Goal: Task Accomplishment & Management: Use online tool/utility

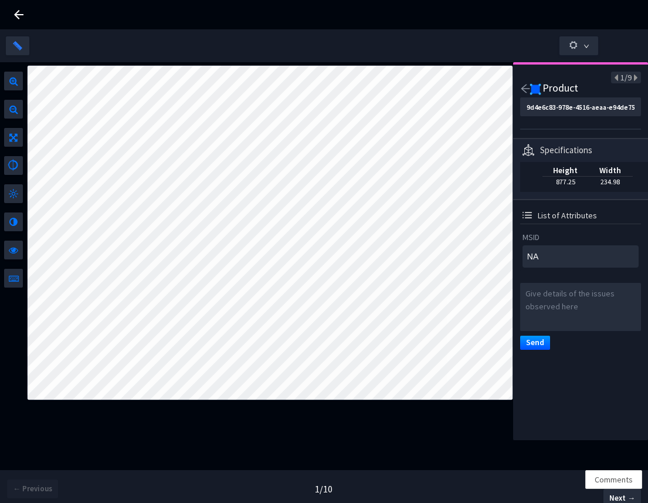
scroll to position [0, 7]
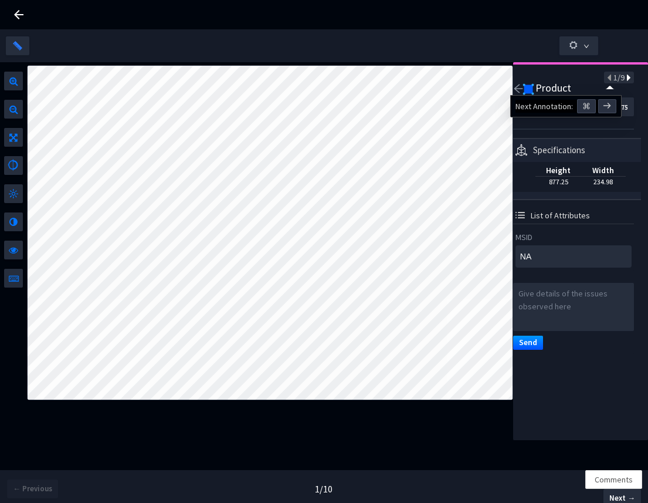
click at [625, 78] on icon at bounding box center [628, 78] width 6 height 8
type input "cd098959-d211-4e9a-adae-517d3a34eeeb"
type textarea "42052885"
click at [625, 78] on icon at bounding box center [628, 78] width 6 height 8
type input "e036e7a0-57f6-4638-938f-db9fc59dc73c"
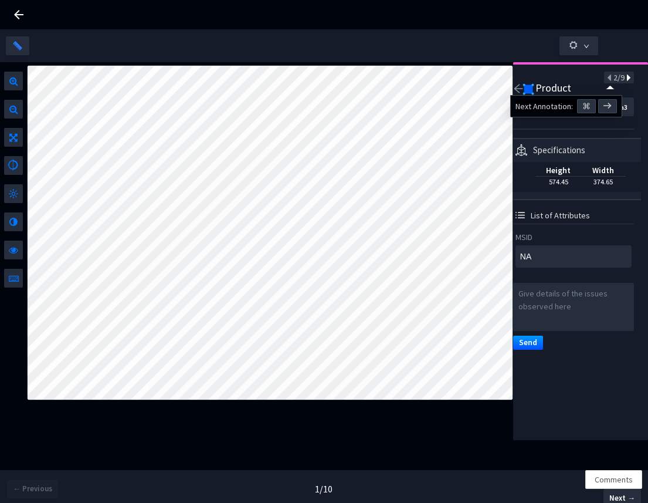
type textarea "4061463745187"
click at [625, 82] on icon at bounding box center [628, 78] width 6 height 8
type input "989f23ac-43dc-4555-b257-7de668380d22"
type textarea "070640006632"
click at [607, 77] on icon at bounding box center [610, 78] width 6 height 8
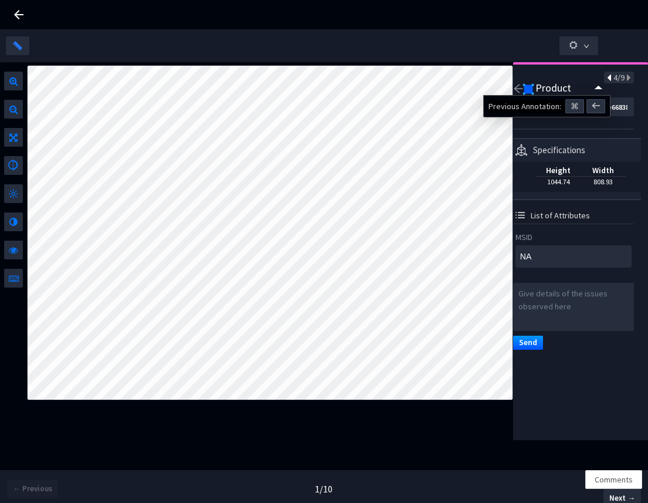
type input "e036e7a0-57f6-4638-938f-db9fc59dc73c"
type textarea "4061463745187"
click at [600, 83] on div "Product" at bounding box center [576, 90] width 86 height 14
click at [607, 75] on icon at bounding box center [610, 78] width 6 height 8
type input "cd098959-d211-4e9a-adae-517d3a34eeeb"
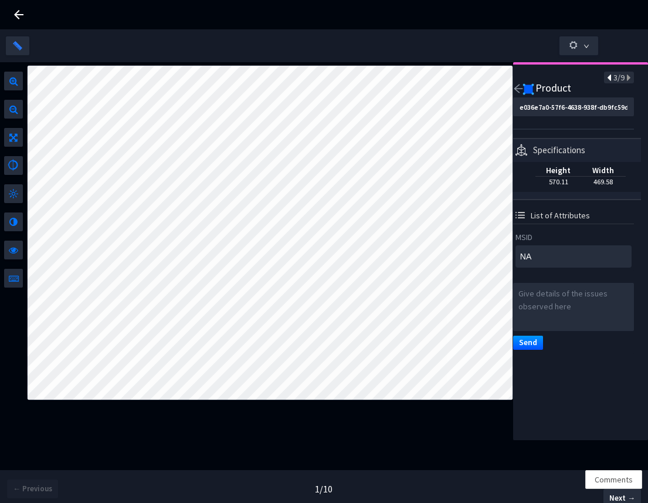
type textarea "42052885"
click at [625, 74] on icon at bounding box center [628, 78] width 6 height 8
type input "e036e7a0-57f6-4638-938f-db9fc59dc73c"
type textarea "4061463745187"
click at [625, 74] on icon at bounding box center [628, 78] width 6 height 8
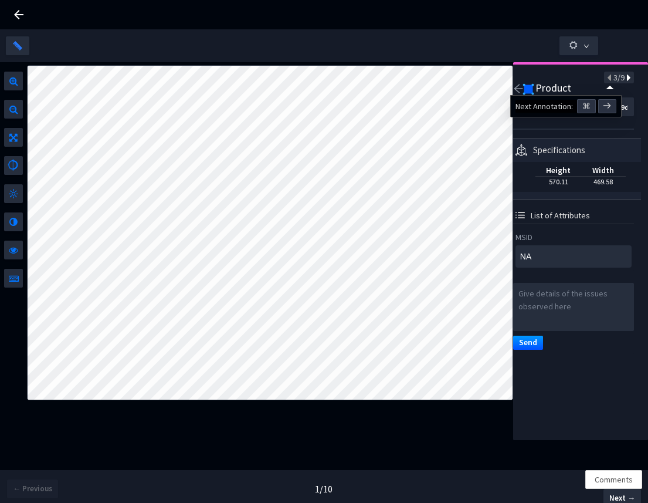
type input "989f23ac-43dc-4555-b257-7de668380d22"
type textarea "070640006632"
click at [625, 78] on icon at bounding box center [628, 78] width 6 height 8
type input "9e58b5a2-80f6-4f1a-b638-f1773c09673f"
type textarea "070934999350"
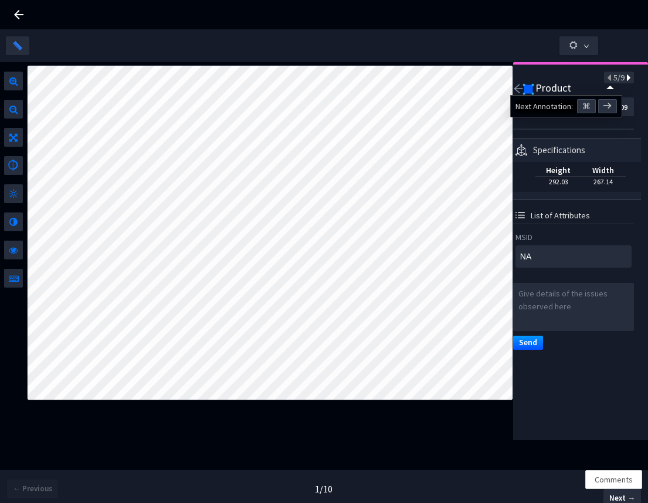
click at [625, 79] on icon at bounding box center [628, 78] width 6 height 8
type input "a65657df-c4d6-4a9e-87f0-25c99379aa7c"
type textarea "NA"
click at [607, 78] on icon at bounding box center [610, 78] width 6 height 8
type input "9e58b5a2-80f6-4f1a-b638-f1773c09673f"
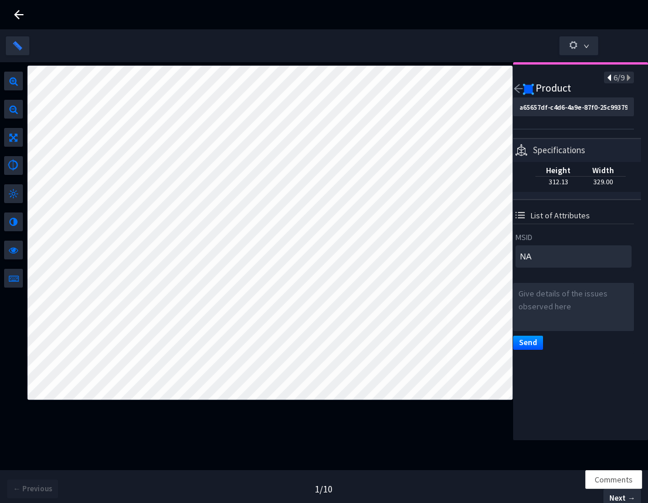
type textarea "070934999350"
click at [625, 77] on icon at bounding box center [628, 78] width 6 height 8
type input "a65657df-c4d6-4a9e-87f0-25c99379aa7c"
type textarea "NA"
click at [625, 79] on icon at bounding box center [628, 78] width 6 height 8
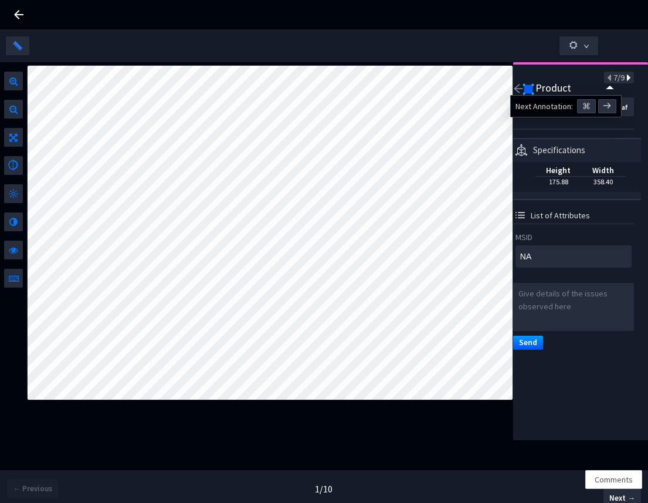
click at [625, 79] on icon at bounding box center [628, 78] width 6 height 8
type input "cd098959-d211-4e9a-adae-517d3a34eeeb"
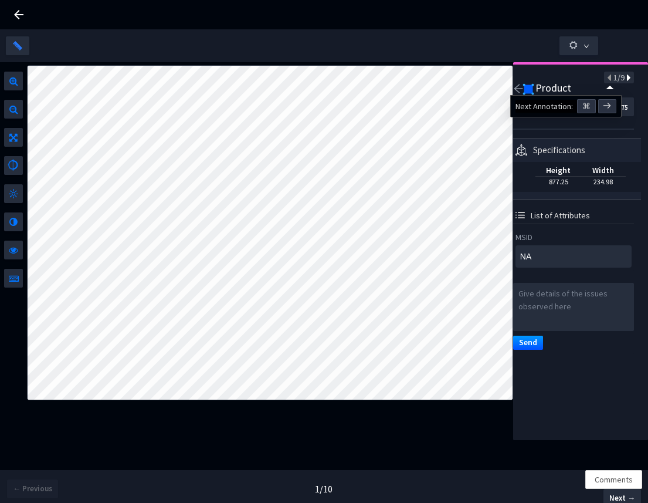
type textarea "42052885"
click at [625, 79] on icon at bounding box center [628, 78] width 6 height 8
type input "e036e7a0-57f6-4638-938f-db9fc59dc73c"
type textarea "4061463745187"
click at [625, 79] on icon at bounding box center [628, 78] width 6 height 8
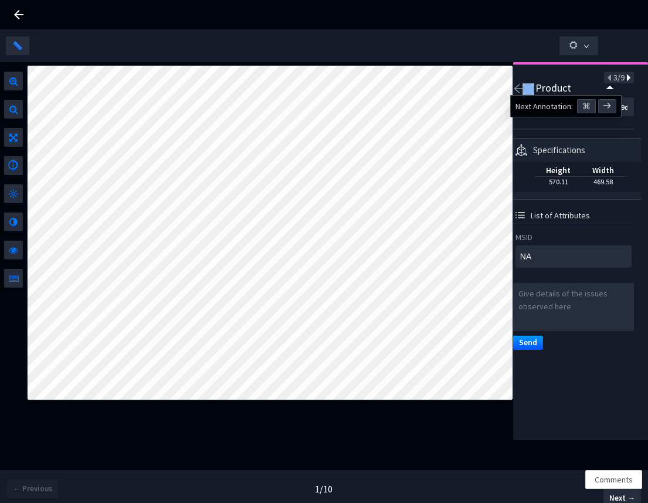
type input "989f23ac-43dc-4555-b257-7de668380d22"
type textarea "070640006632"
click at [625, 79] on icon at bounding box center [628, 78] width 6 height 8
type input "9e58b5a2-80f6-4f1a-b638-f1773c09673f"
type textarea "070934999350"
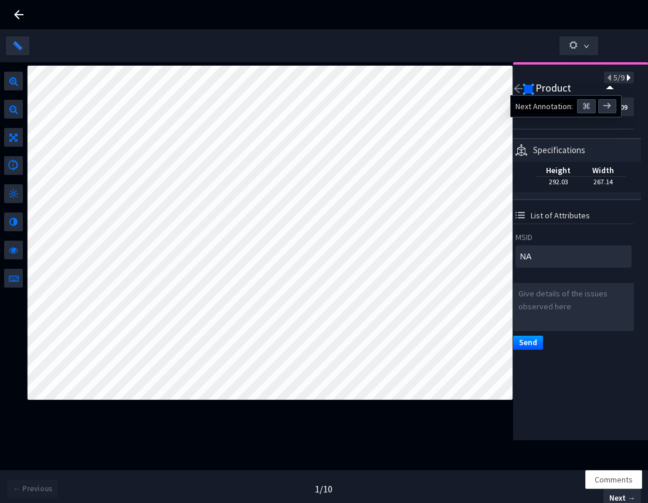
click at [625, 79] on icon at bounding box center [628, 78] width 6 height 8
type input "a65657df-c4d6-4a9e-87f0-25c99379aa7c"
type textarea "NA"
click at [625, 79] on icon at bounding box center [628, 78] width 6 height 8
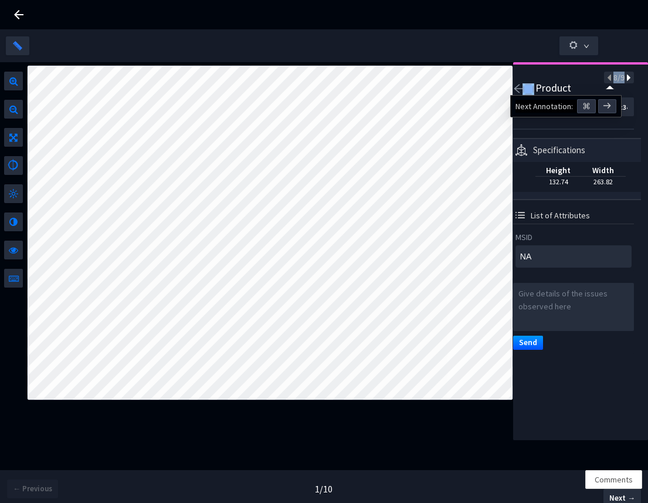
click at [625, 79] on icon at bounding box center [628, 78] width 6 height 8
type input "cd098959-d211-4e9a-adae-517d3a34eeeb"
type textarea "42052885"
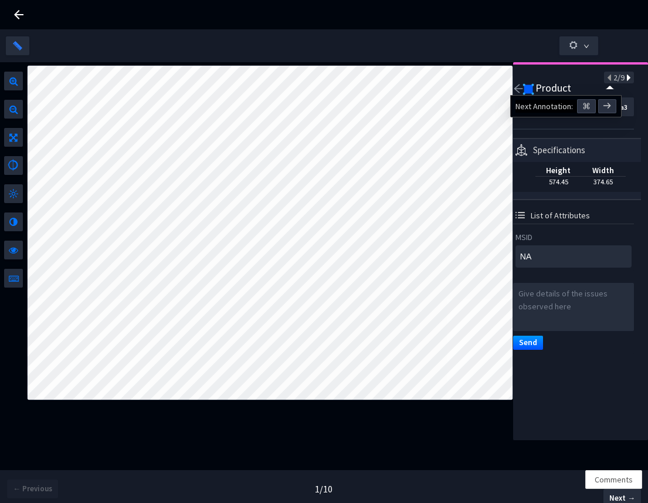
click at [625, 79] on icon at bounding box center [628, 78] width 6 height 8
type input "e036e7a0-57f6-4638-938f-db9fc59dc73c"
type textarea "4061463745187"
click at [625, 79] on icon at bounding box center [628, 78] width 6 height 8
type input "989f23ac-43dc-4555-b257-7de668380d22"
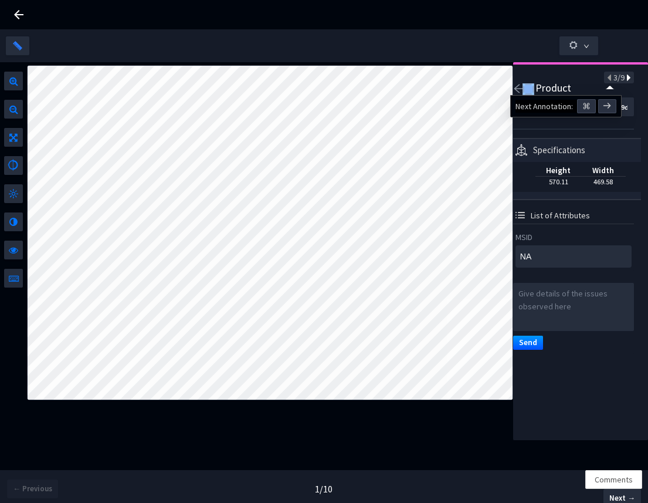
type textarea "070640006632"
click at [625, 79] on icon at bounding box center [628, 78] width 6 height 8
type input "9e58b5a2-80f6-4f1a-b638-f1773c09673f"
type textarea "070934999350"
click at [625, 79] on icon at bounding box center [628, 78] width 6 height 8
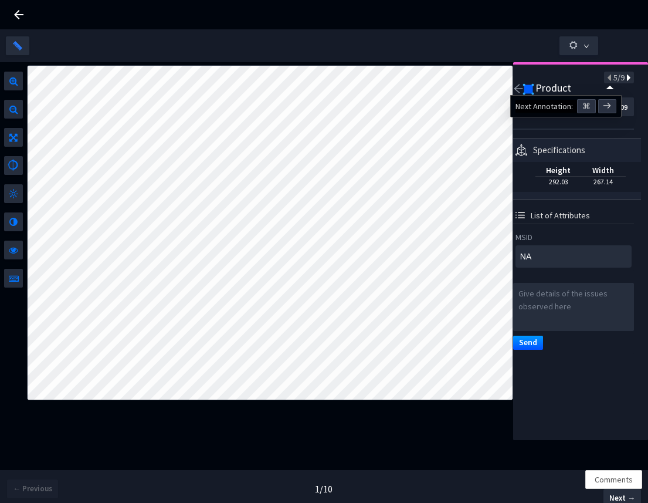
type input "a65657df-c4d6-4a9e-87f0-25c99379aa7c"
type textarea "NA"
click at [625, 79] on icon at bounding box center [628, 78] width 6 height 8
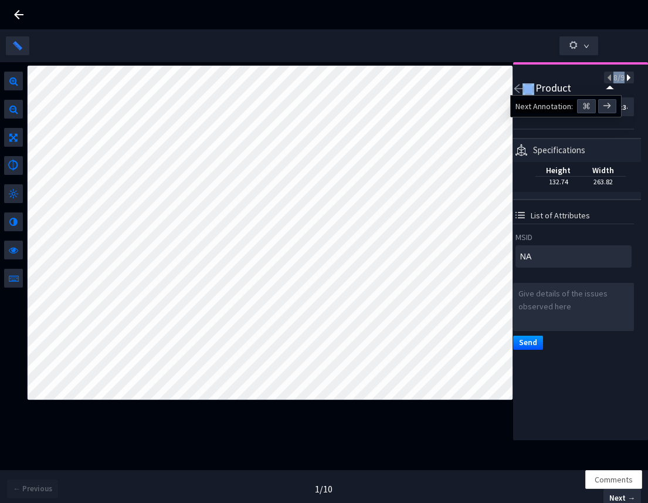
type input "5cc78dd5-07ca-407b-b308-95fad772a98d"
